Goal: Information Seeking & Learning: Check status

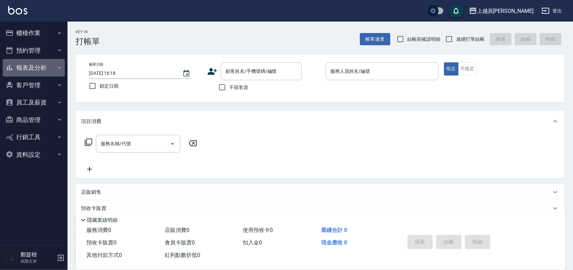
click at [35, 70] on button "報表及分析" at bounding box center [34, 68] width 62 height 18
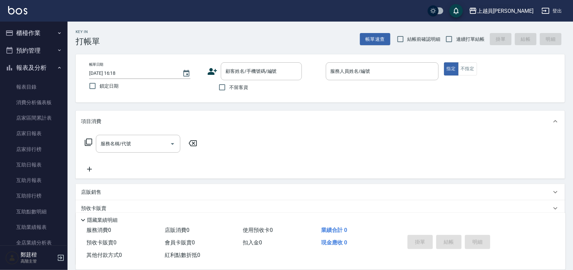
click at [510, 6] on button "上越員[PERSON_NAME]" at bounding box center [501, 11] width 70 height 14
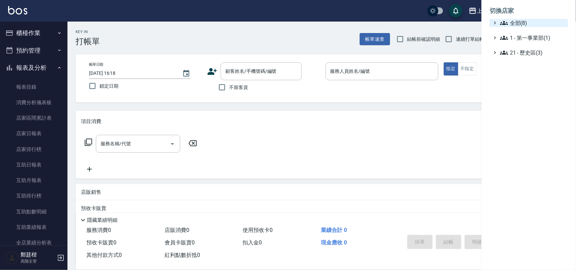
click at [532, 21] on span "全部(8)" at bounding box center [532, 23] width 65 height 8
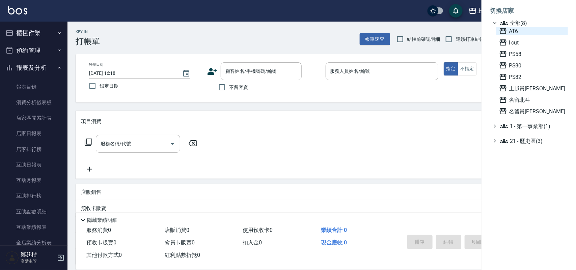
click at [532, 29] on span "AT6" at bounding box center [532, 31] width 66 height 8
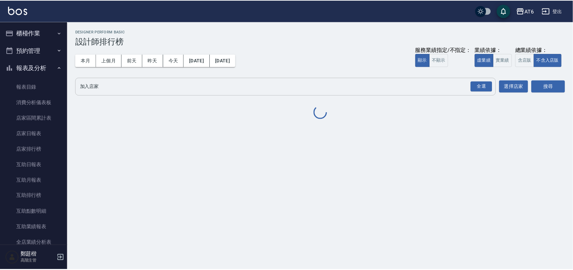
scroll to position [169, 0]
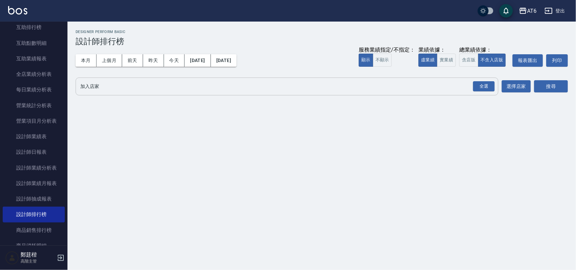
click at [483, 79] on div "全選" at bounding box center [484, 87] width 24 height 18
click at [479, 87] on div "全選" at bounding box center [484, 86] width 22 height 10
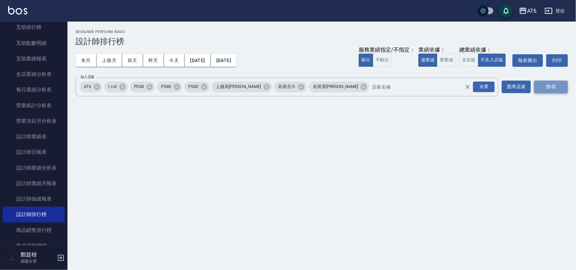
click at [544, 87] on button "搜尋" at bounding box center [551, 87] width 34 height 12
click at [464, 61] on button "含店販" at bounding box center [468, 60] width 19 height 13
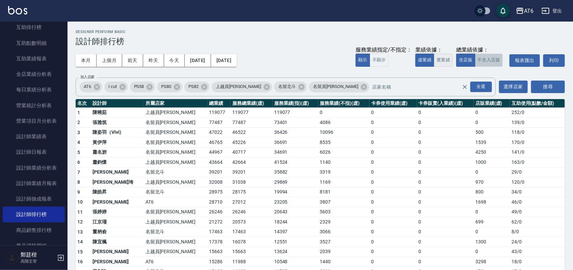
drag, startPoint x: 482, startPoint y: 62, endPoint x: 454, endPoint y: 62, distance: 28.7
click at [483, 62] on button "不含入店販" at bounding box center [489, 60] width 28 height 13
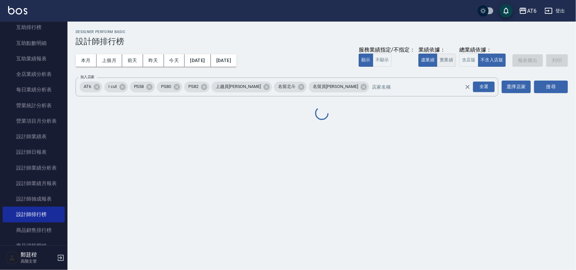
click at [440, 62] on button "實業績" at bounding box center [446, 60] width 19 height 13
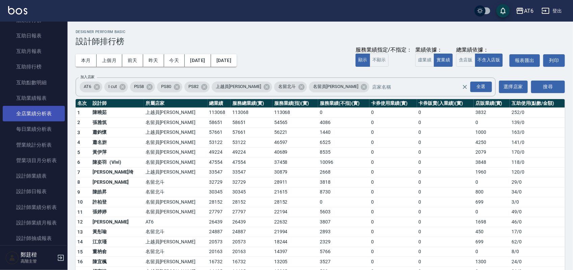
scroll to position [127, 0]
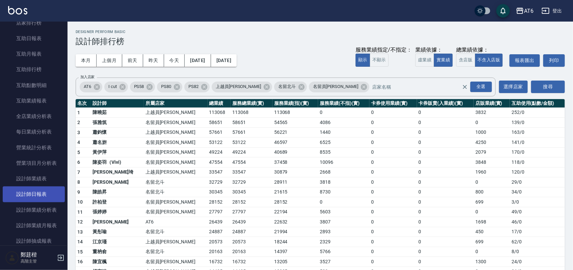
click at [48, 193] on link "設計師日報表" at bounding box center [34, 195] width 62 height 16
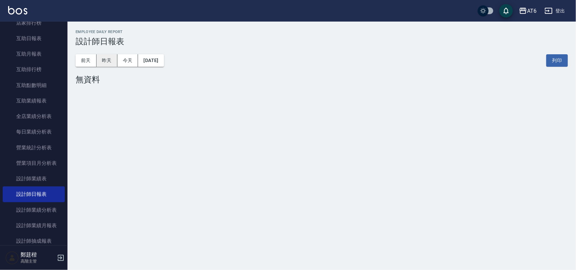
click at [104, 59] on button "昨天" at bounding box center [106, 60] width 21 height 12
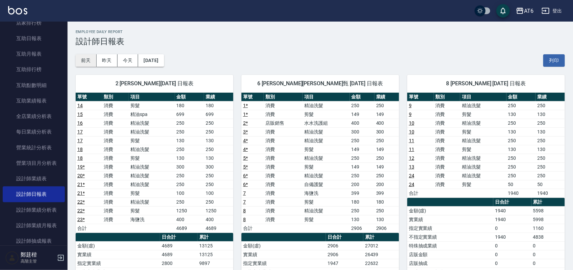
click at [83, 63] on button "前天" at bounding box center [86, 60] width 21 height 12
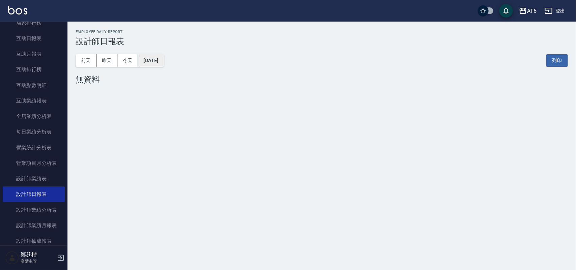
click at [164, 58] on button "[DATE]" at bounding box center [151, 60] width 26 height 12
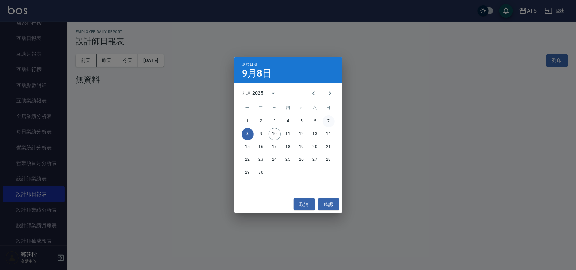
click at [330, 121] on button "7" at bounding box center [329, 121] width 12 height 12
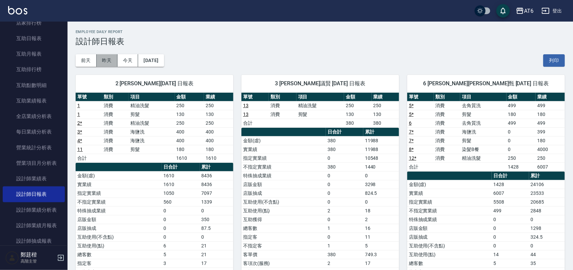
drag, startPoint x: 101, startPoint y: 60, endPoint x: 102, endPoint y: 63, distance: 3.5
click at [102, 63] on button "昨天" at bounding box center [106, 60] width 21 height 12
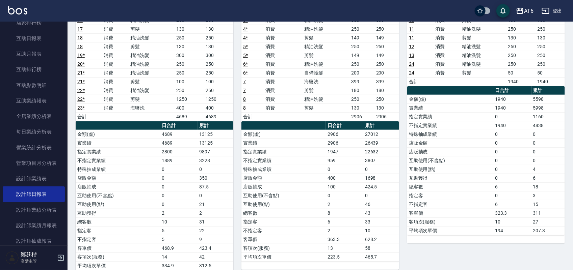
scroll to position [127, 0]
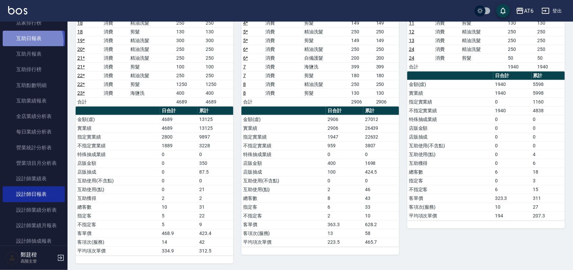
click at [29, 42] on link "互助日報表" at bounding box center [34, 39] width 62 height 16
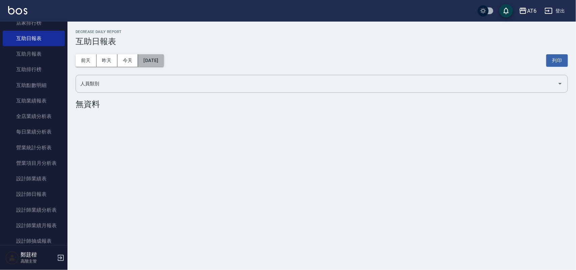
click at [147, 56] on button "[DATE]" at bounding box center [151, 60] width 26 height 12
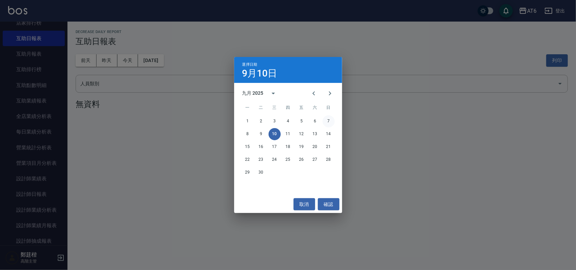
click at [331, 118] on button "7" at bounding box center [329, 121] width 12 height 12
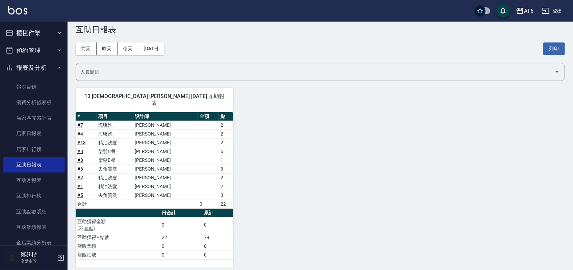
click at [26, 67] on button "報表及分析" at bounding box center [34, 68] width 62 height 18
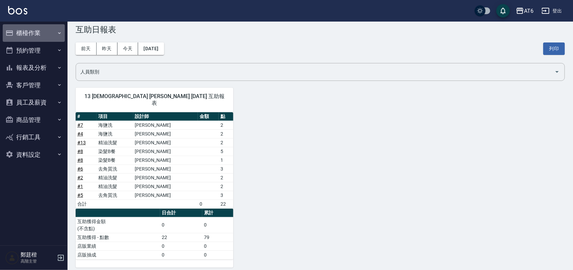
click at [32, 37] on button "櫃檯作業" at bounding box center [34, 33] width 62 height 18
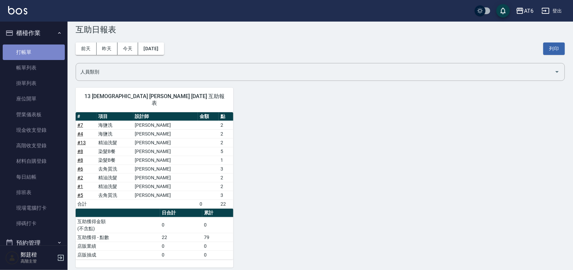
click at [39, 51] on link "打帳單" at bounding box center [34, 53] width 62 height 16
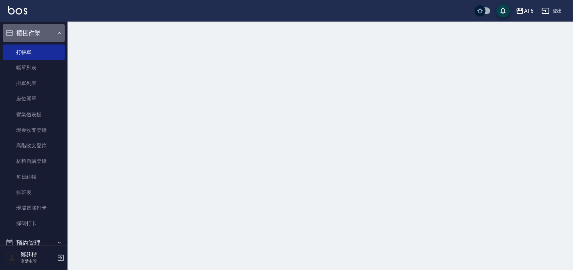
click at [43, 34] on button "櫃檯作業" at bounding box center [34, 33] width 62 height 18
